Goal: Task Accomplishment & Management: Use online tool/utility

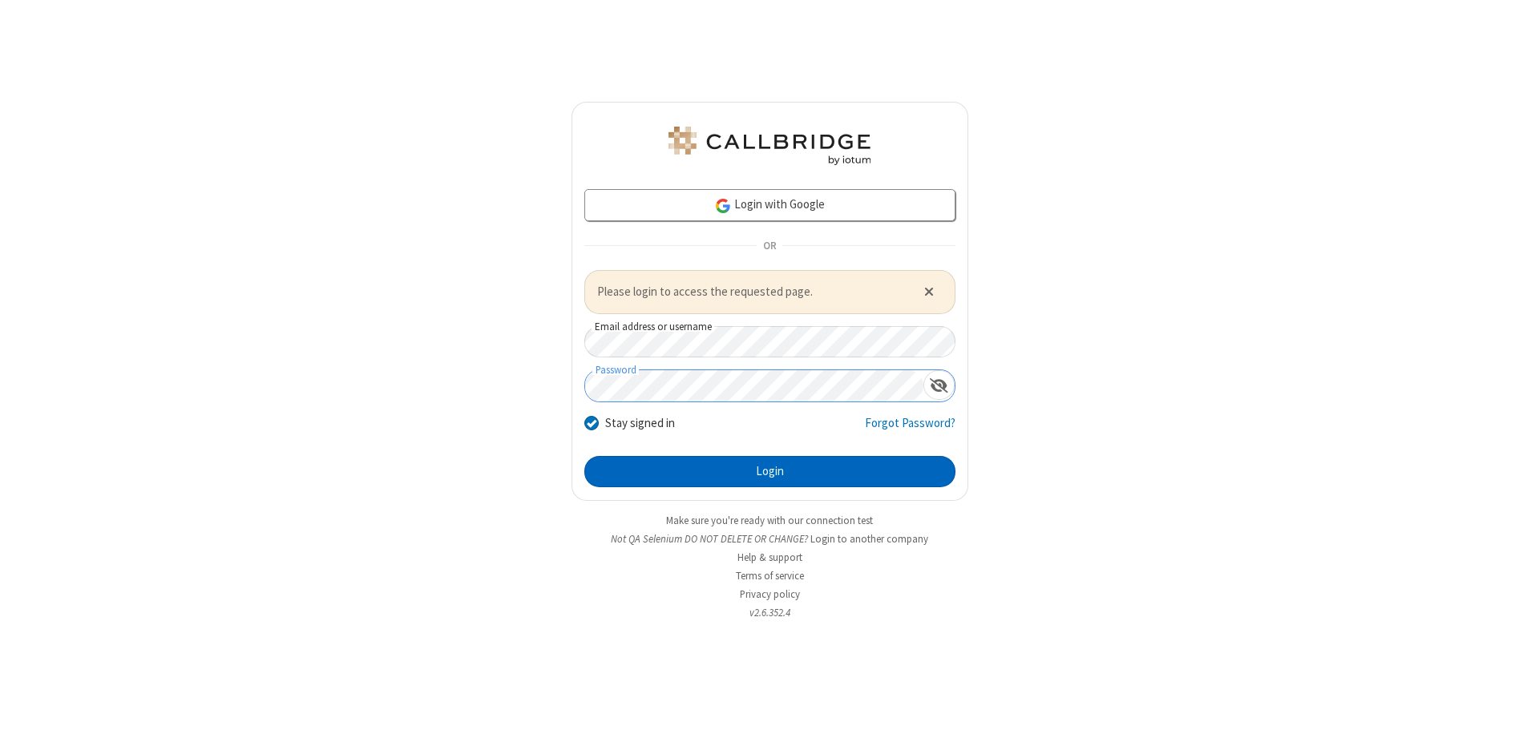
click at [770, 471] on button "Login" at bounding box center [770, 472] width 371 height 32
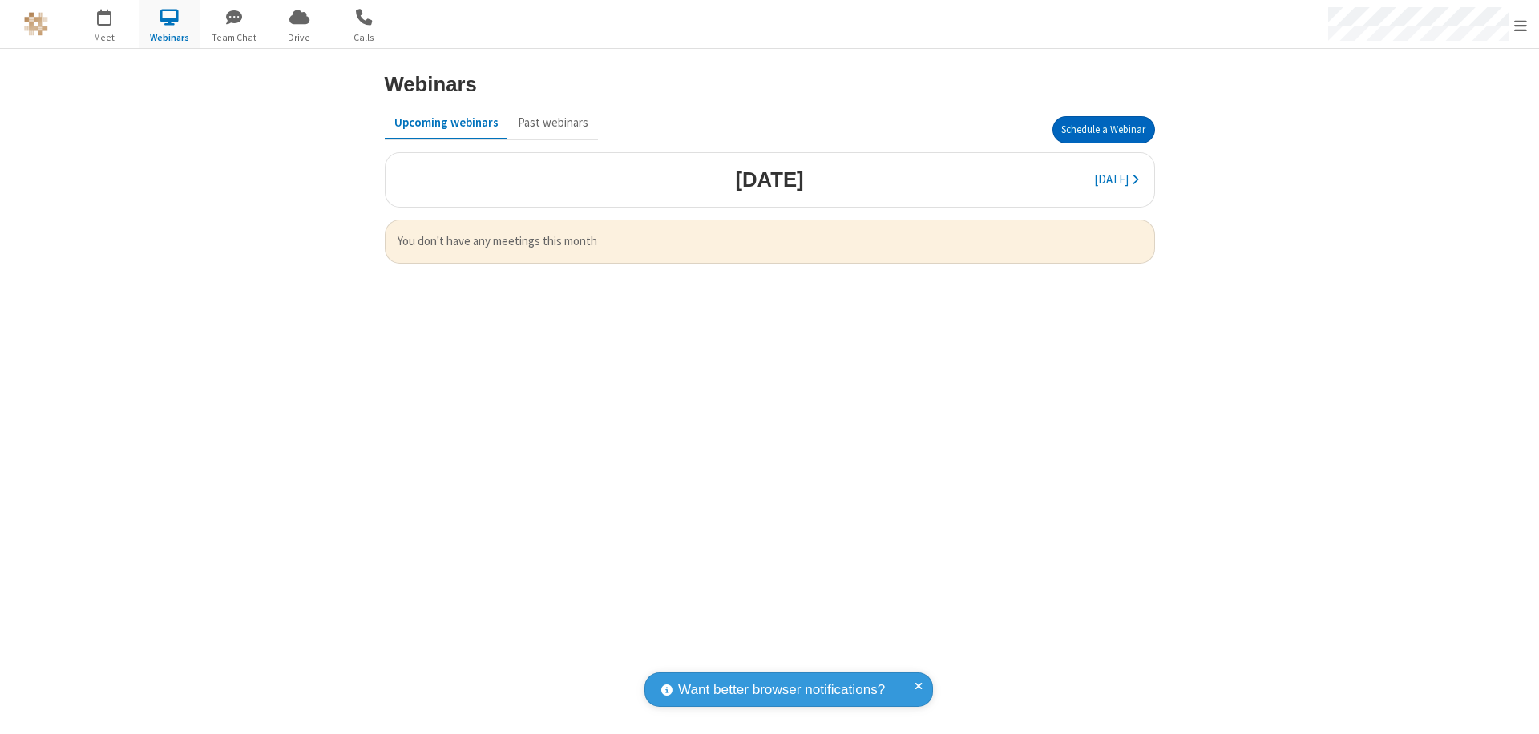
click at [1103, 130] on button "Schedule a Webinar" at bounding box center [1104, 129] width 103 height 27
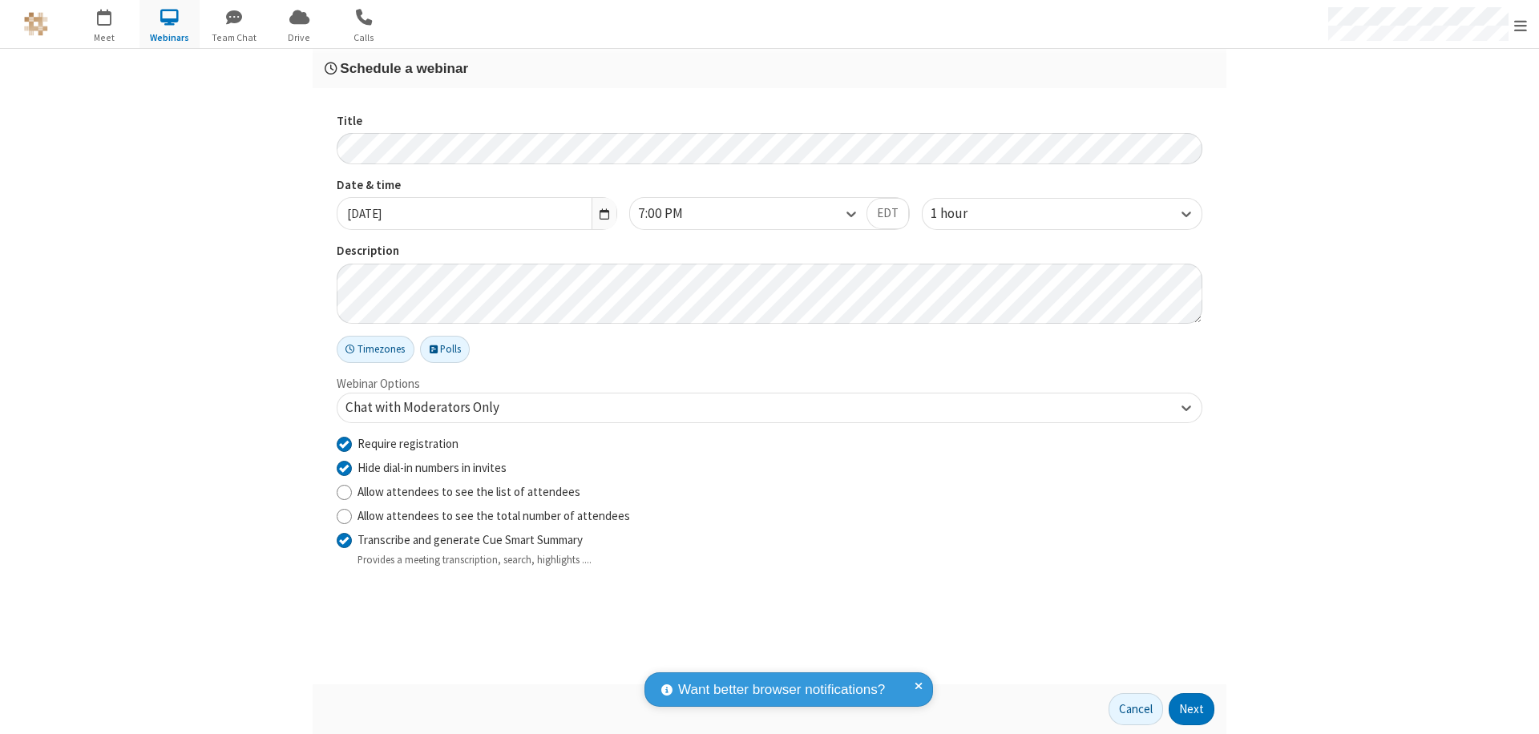
click at [344, 443] on input "Require registration" at bounding box center [344, 443] width 15 height 17
checkbox input "false"
click at [1192, 710] on button "Next" at bounding box center [1192, 710] width 46 height 32
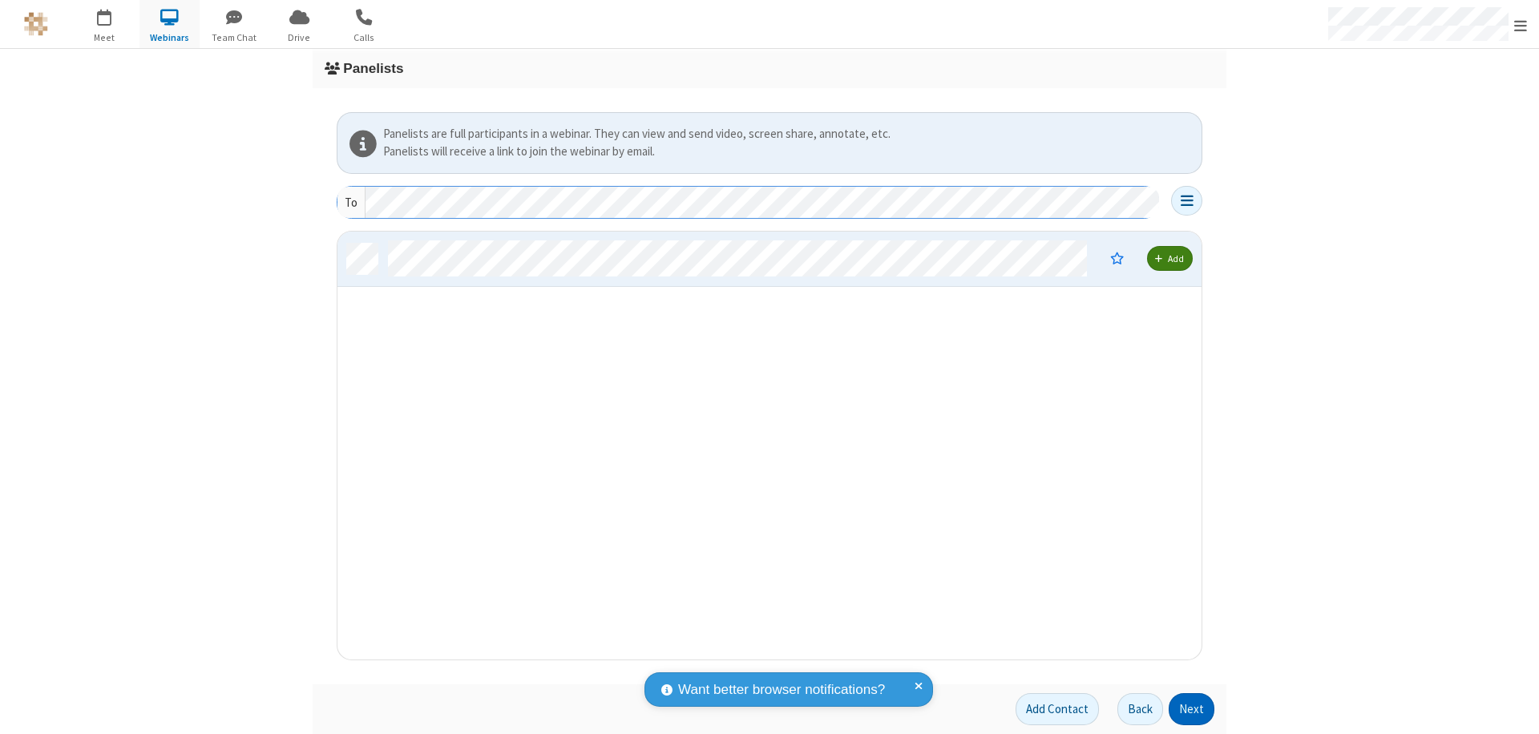
click at [1192, 710] on button "Next" at bounding box center [1192, 710] width 46 height 32
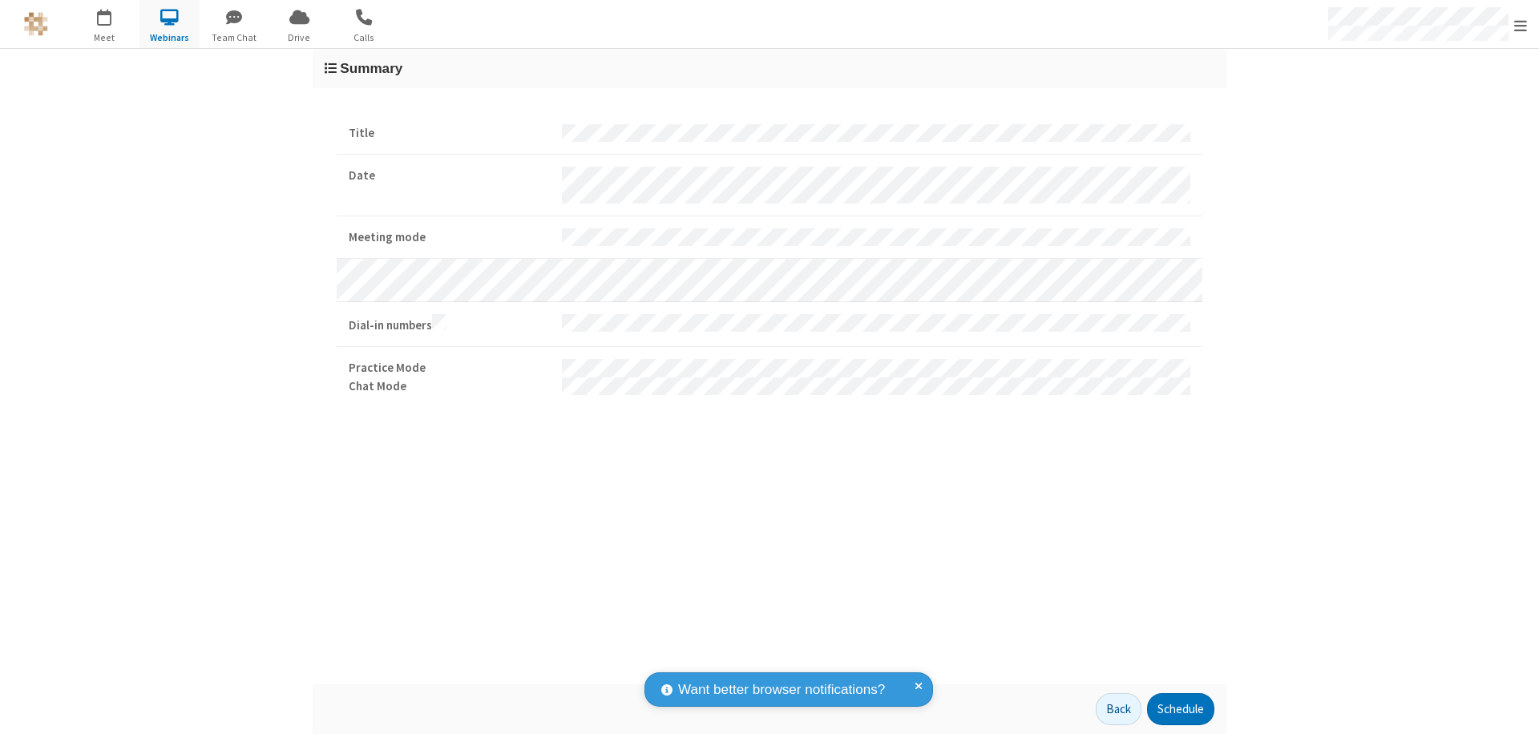
click at [1180, 710] on button "Schedule" at bounding box center [1180, 710] width 67 height 32
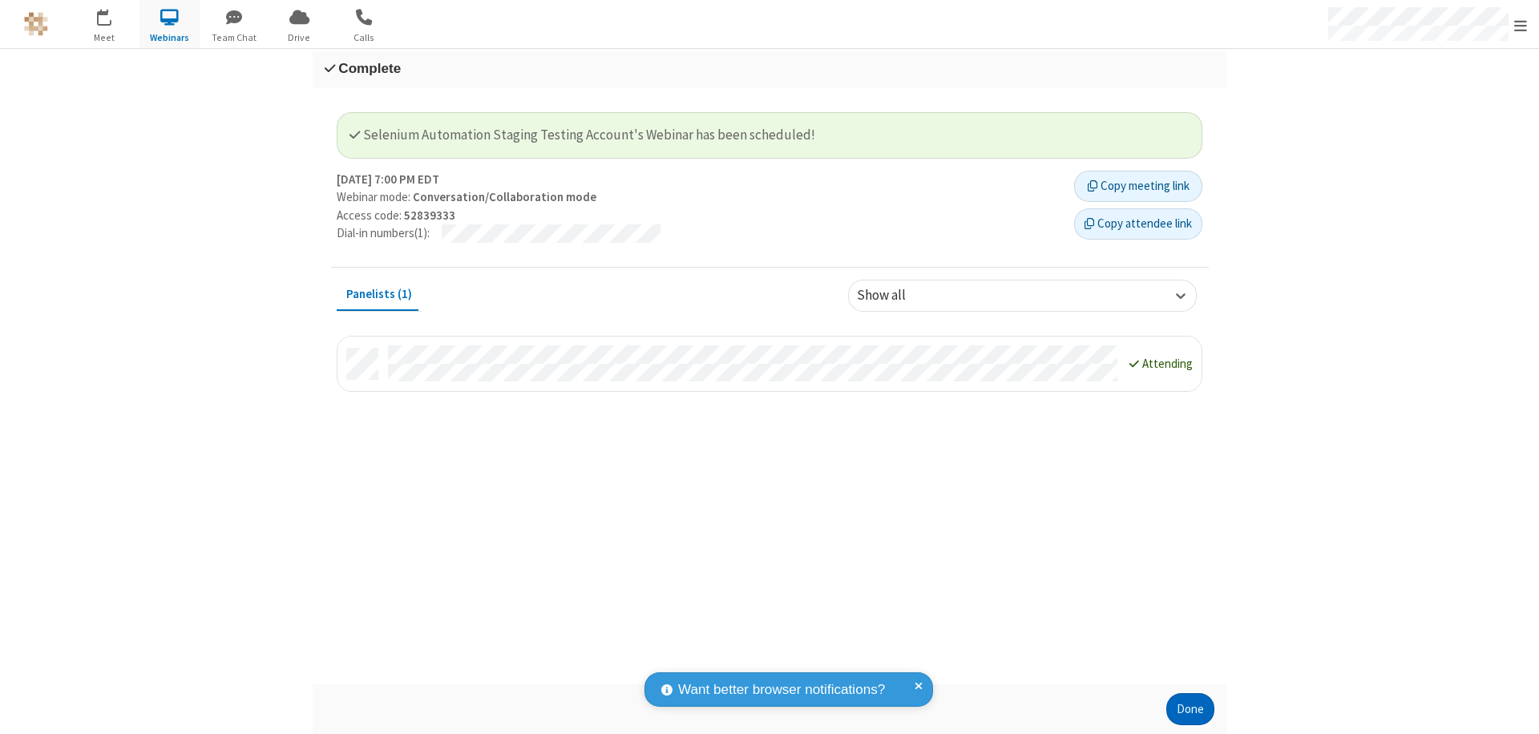
click at [1191, 710] on button "Done" at bounding box center [1191, 710] width 48 height 32
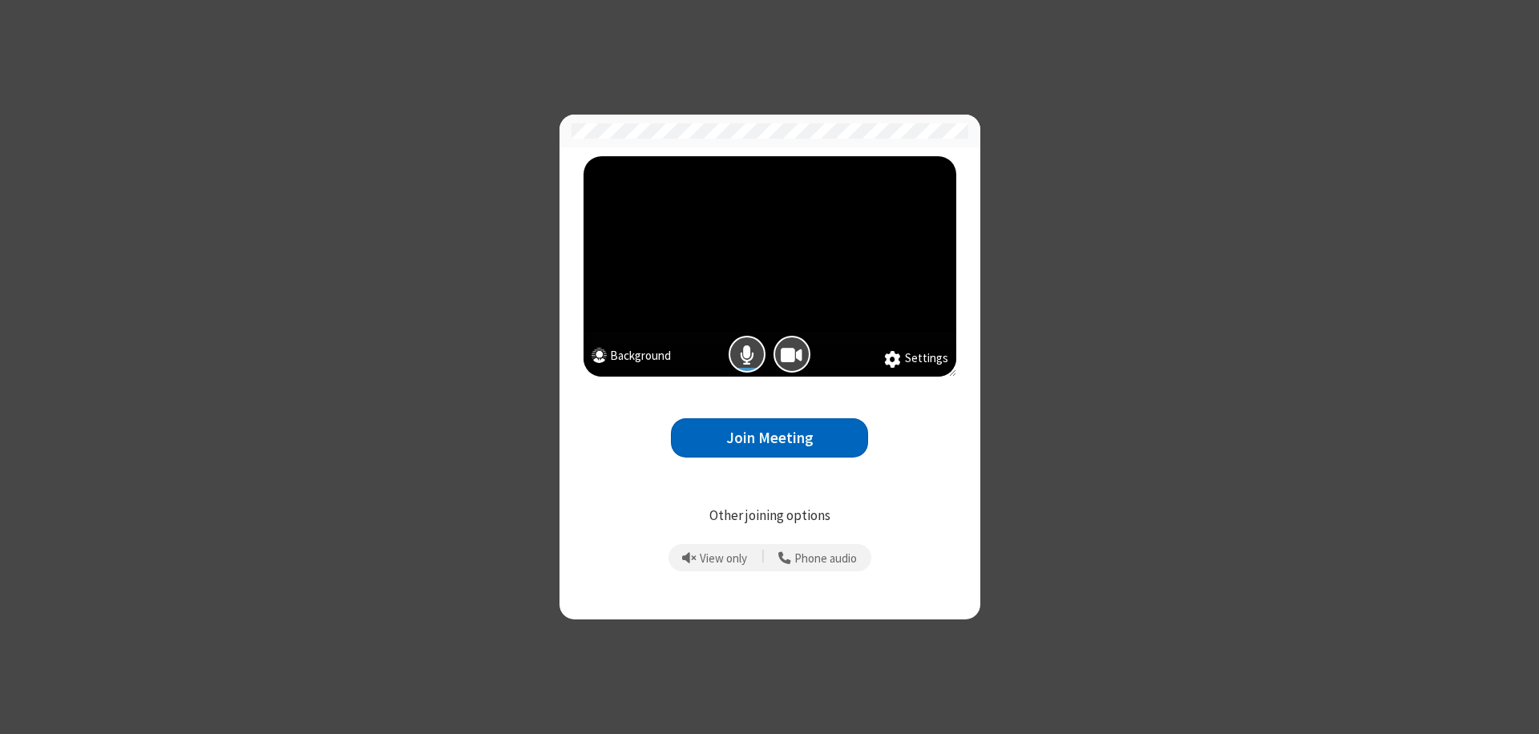
click at [770, 438] on button "Join Meeting" at bounding box center [769, 438] width 197 height 39
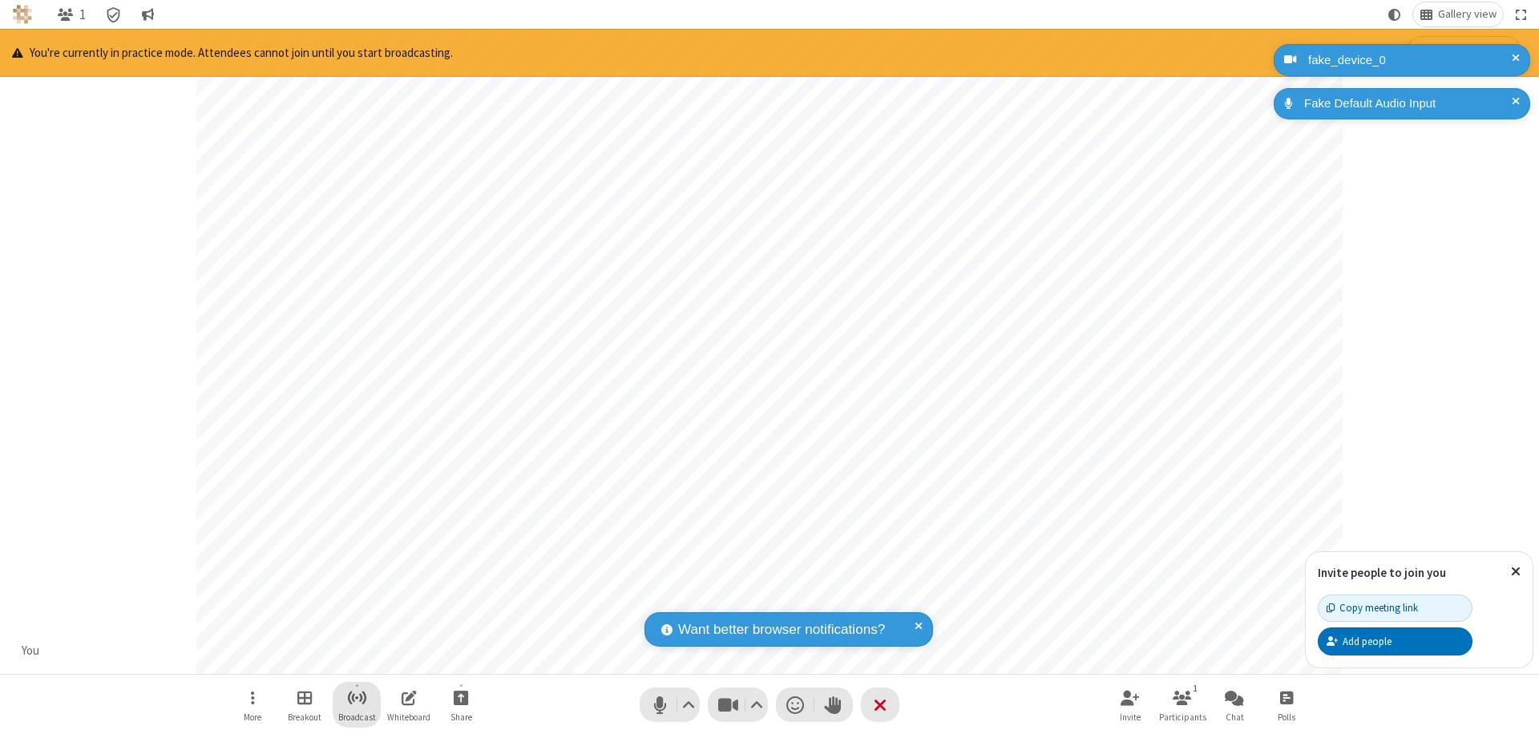
click at [356, 698] on span "Start broadcast" at bounding box center [357, 698] width 20 height 20
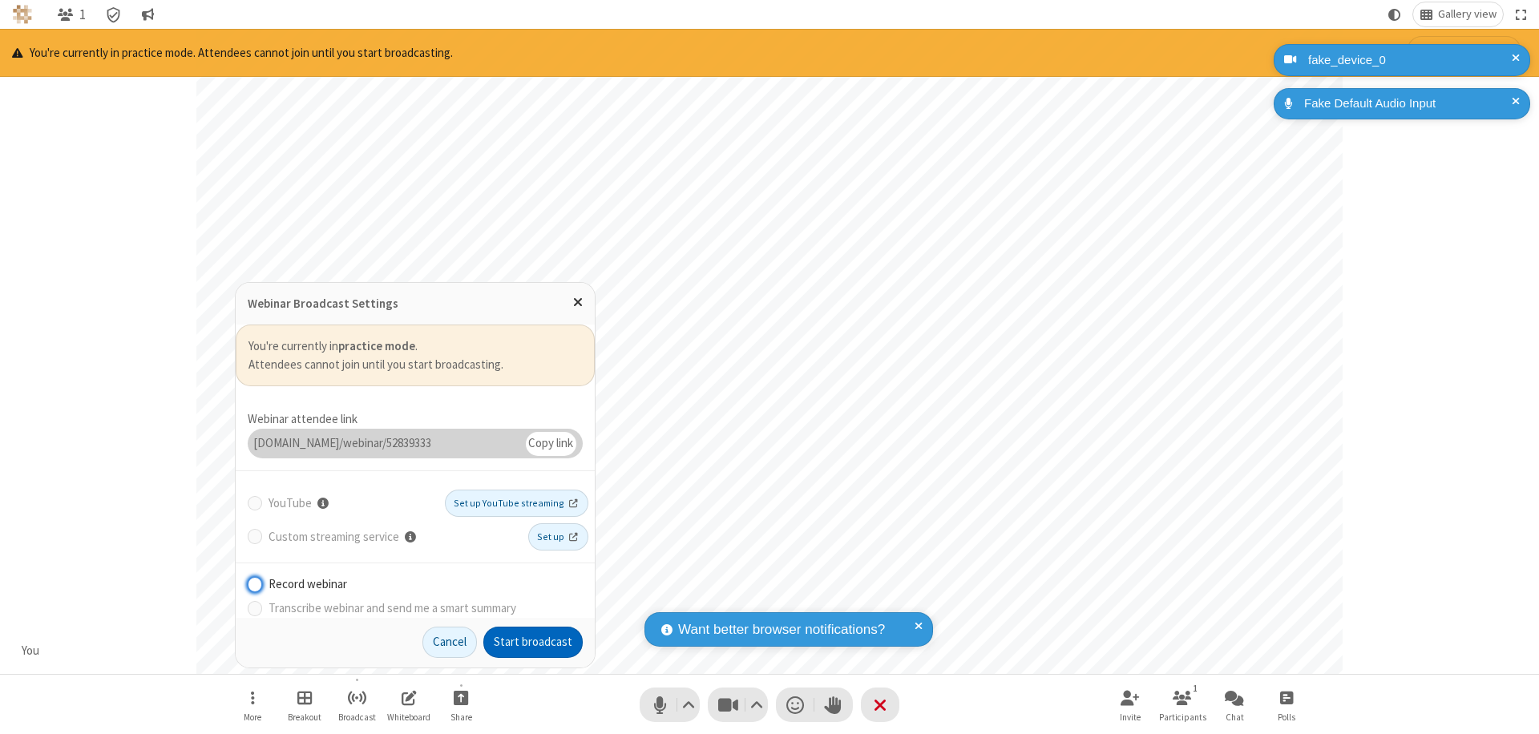
click at [533, 642] on button "Start broadcast" at bounding box center [532, 643] width 99 height 32
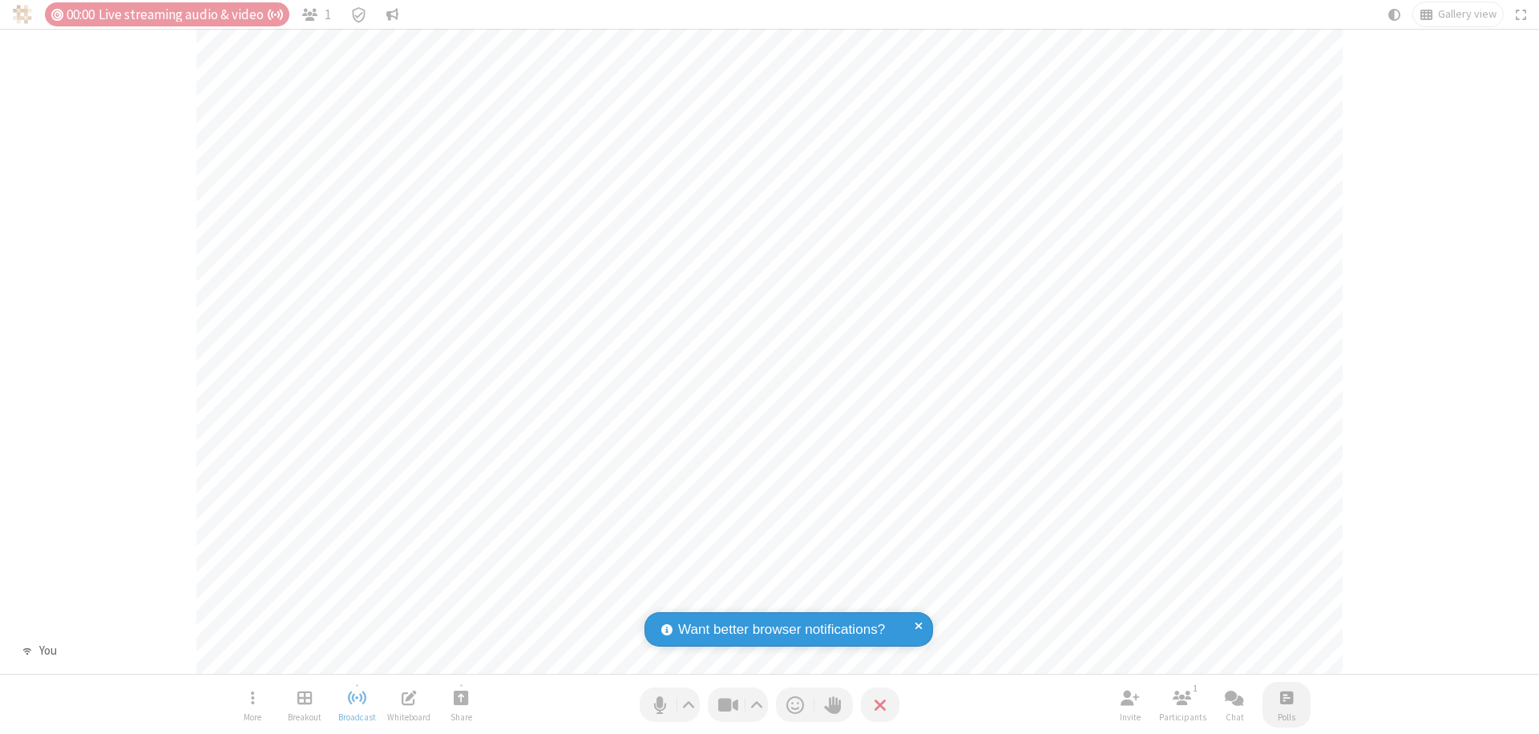
click at [1286, 698] on span "Open poll" at bounding box center [1287, 698] width 13 height 20
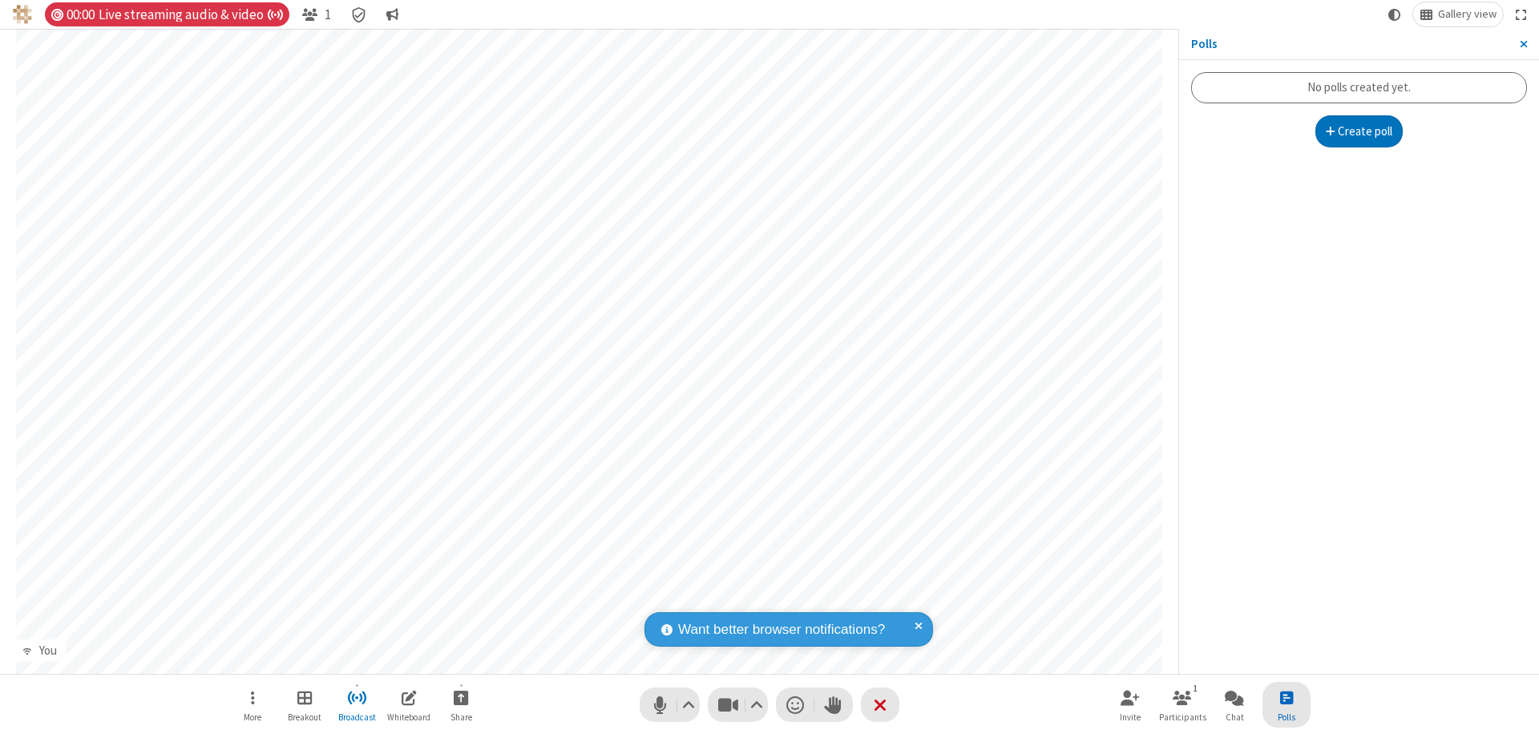
click at [1359, 131] on button "Create poll" at bounding box center [1360, 131] width 88 height 32
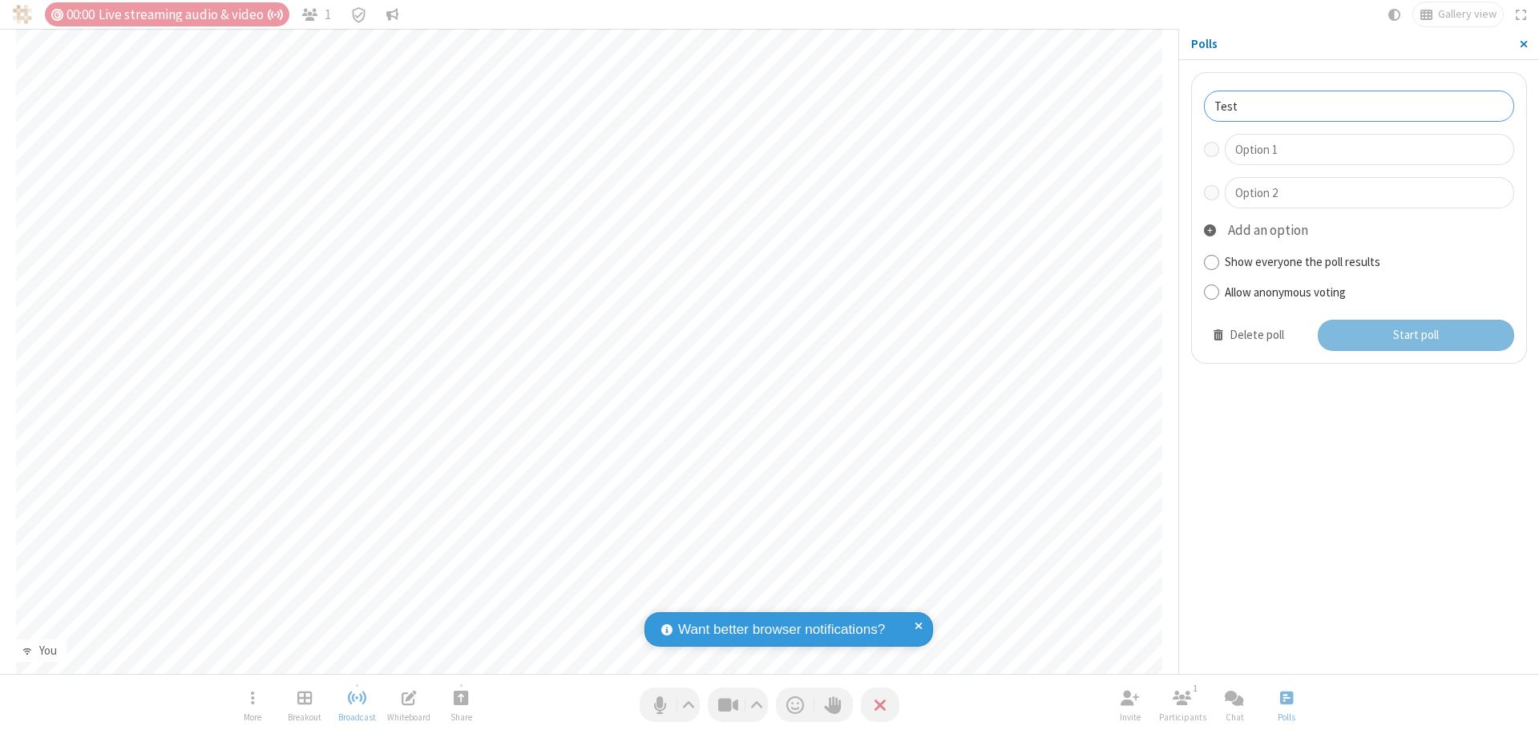
type input "Test"
type input "Yes"
type input "No"
click at [1415, 335] on button "Start poll" at bounding box center [1416, 336] width 197 height 32
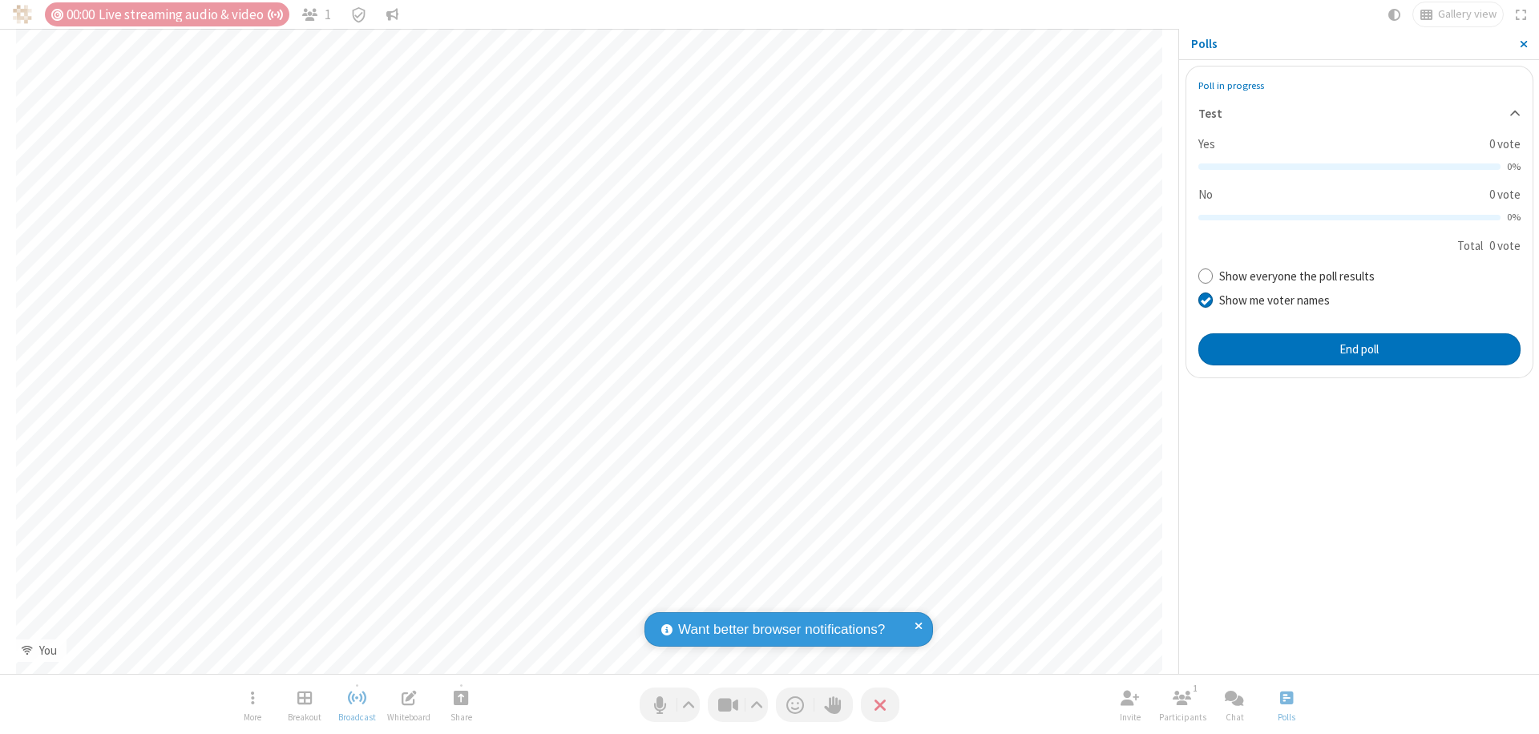
click at [1523, 44] on span "Close sidebar" at bounding box center [1524, 44] width 8 height 13
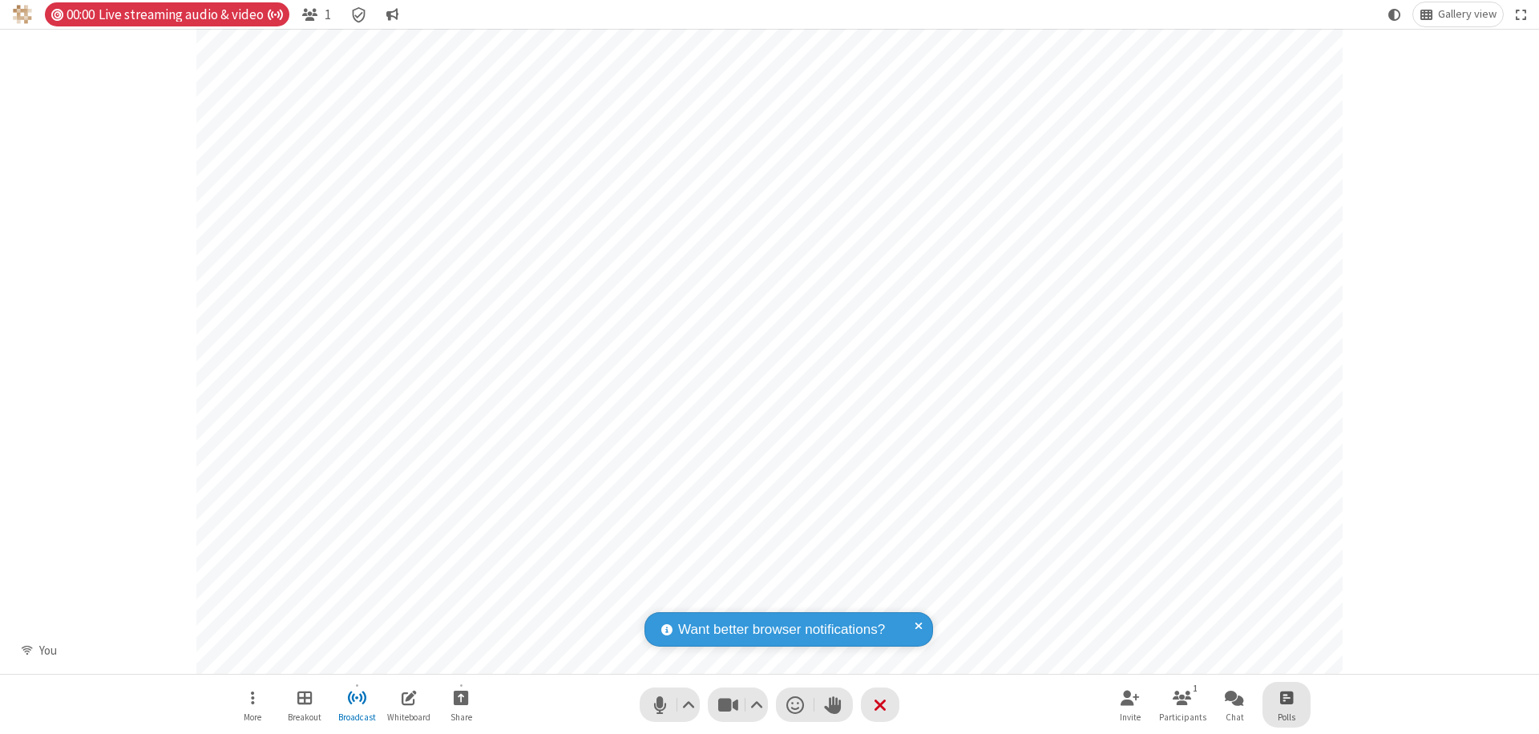
click at [1286, 698] on span "Open poll" at bounding box center [1287, 698] width 13 height 20
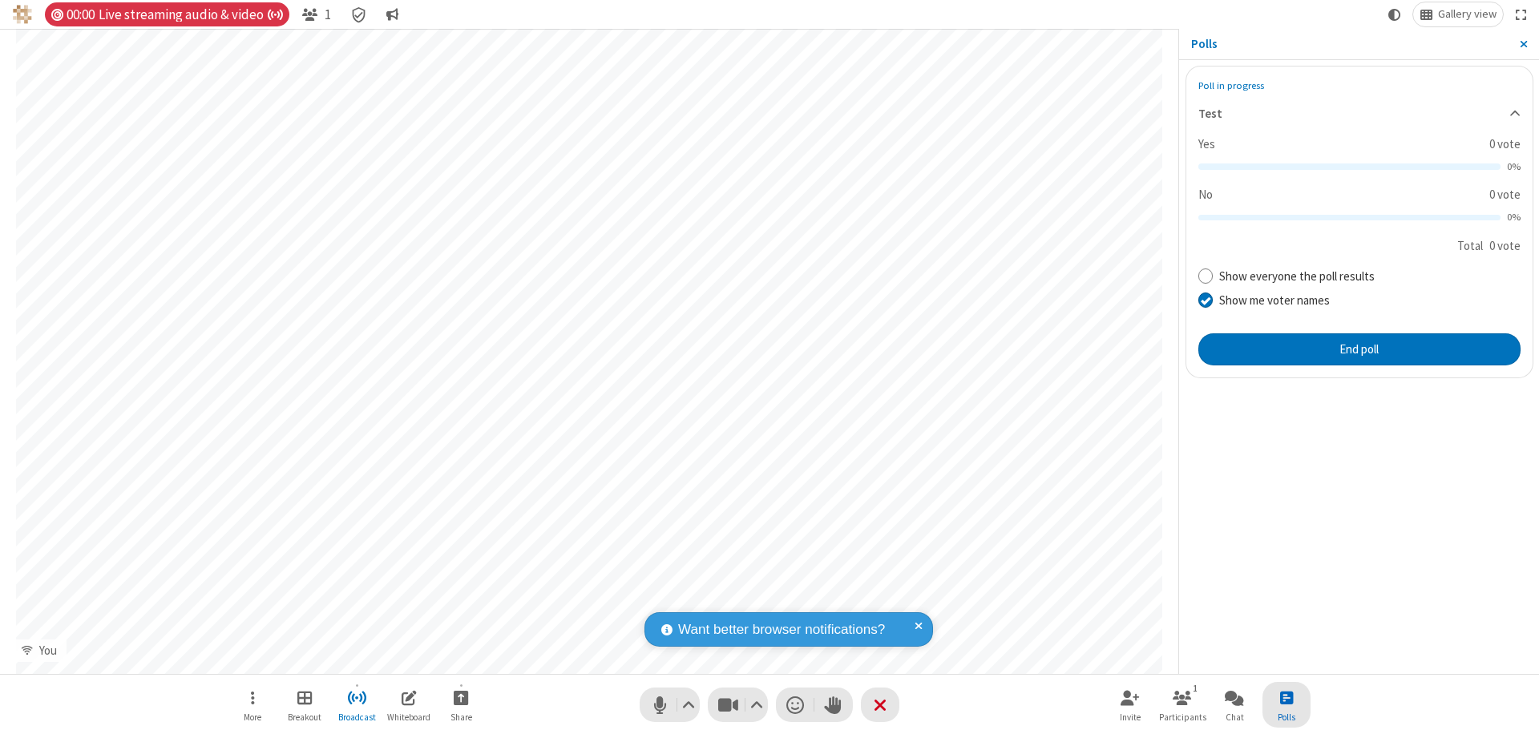
click at [1359, 349] on button "End poll" at bounding box center [1360, 350] width 322 height 32
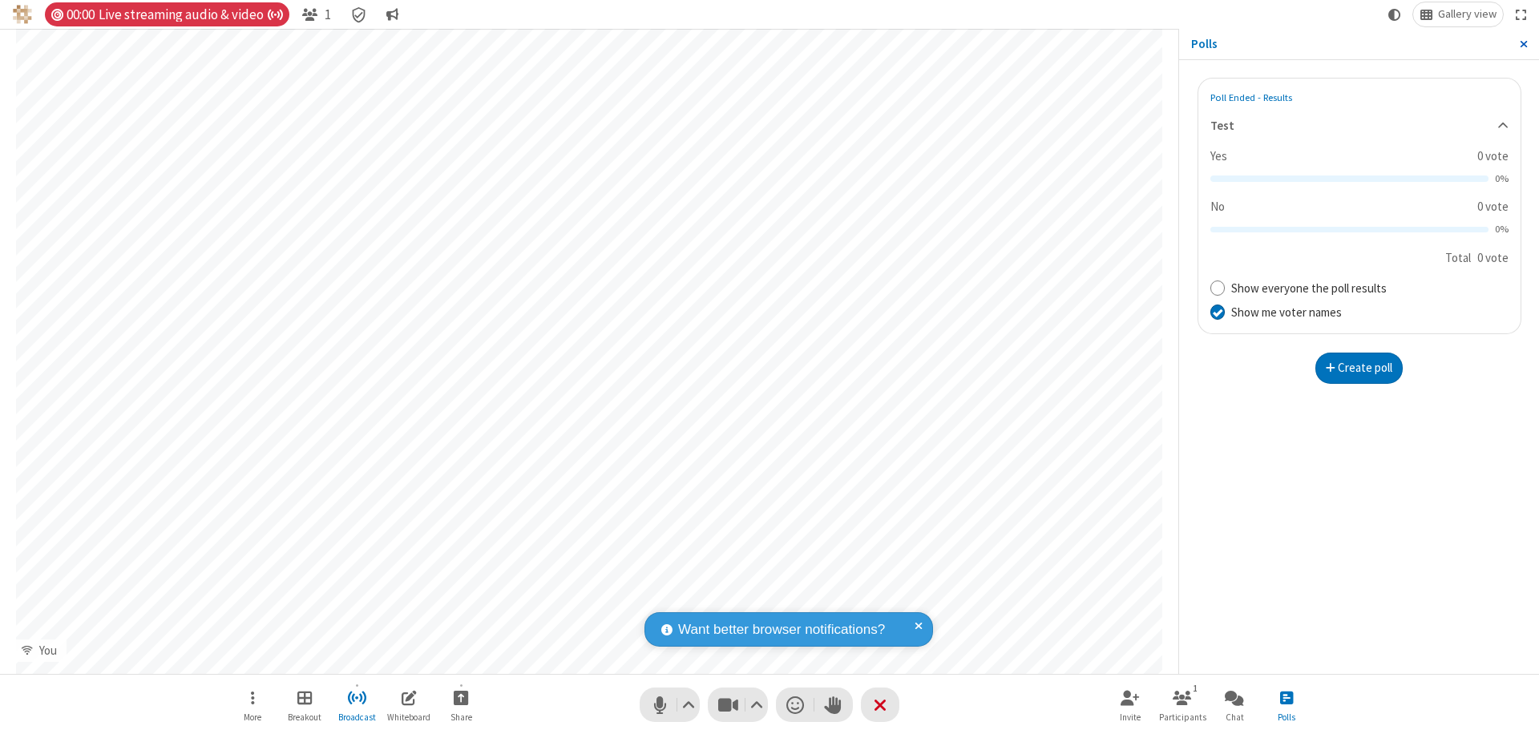
click at [1523, 44] on span "Close sidebar" at bounding box center [1524, 44] width 8 height 13
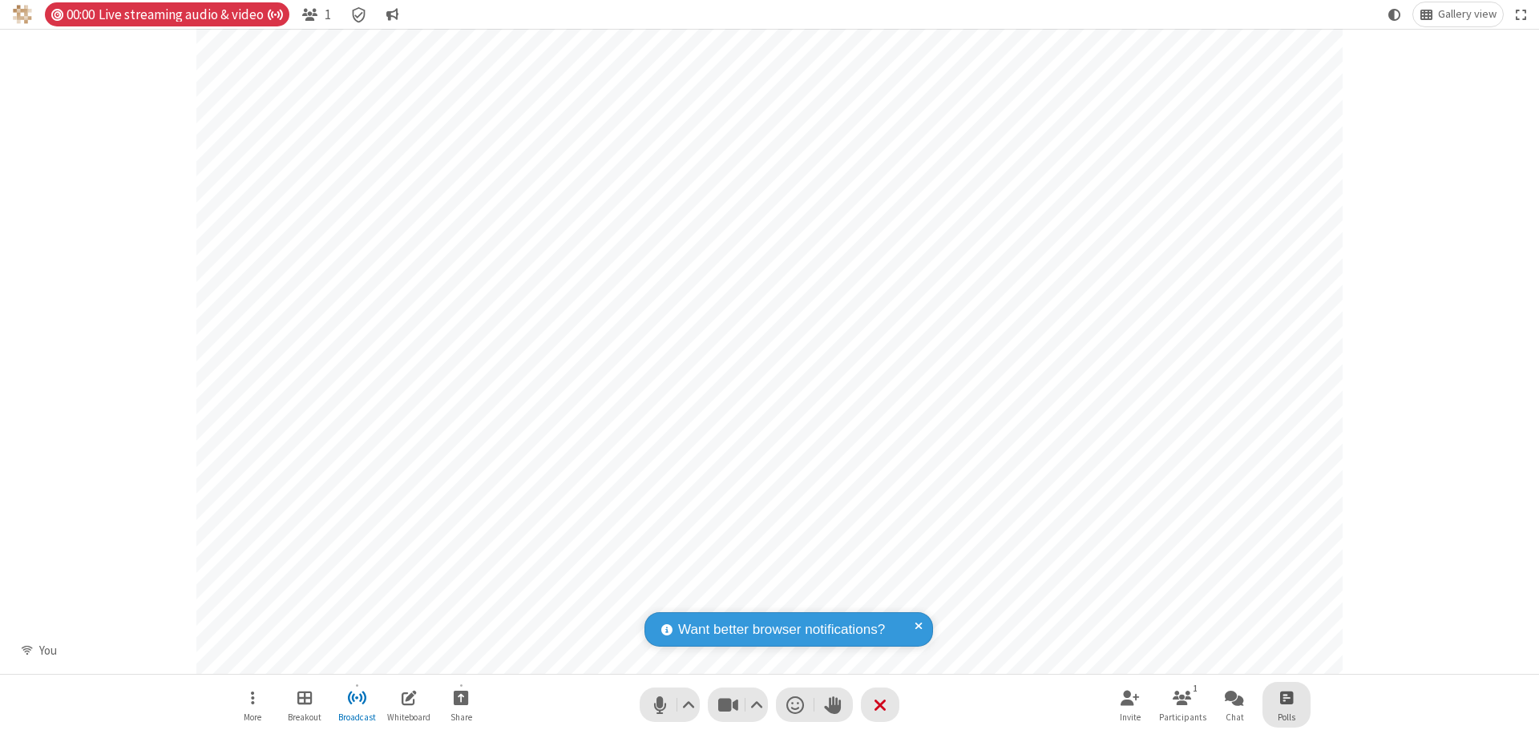
click at [1286, 698] on span "Open poll" at bounding box center [1287, 698] width 13 height 20
